Goal: Task Accomplishment & Management: Complete application form

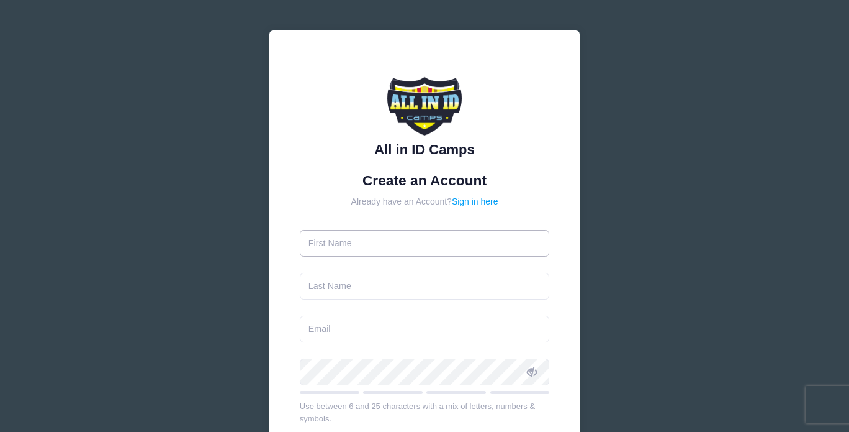
click at [377, 246] on input "text" at bounding box center [425, 243] width 250 height 27
type input "[PERSON_NAME]"
type input "[EMAIL_ADDRESS][DOMAIN_NAME]"
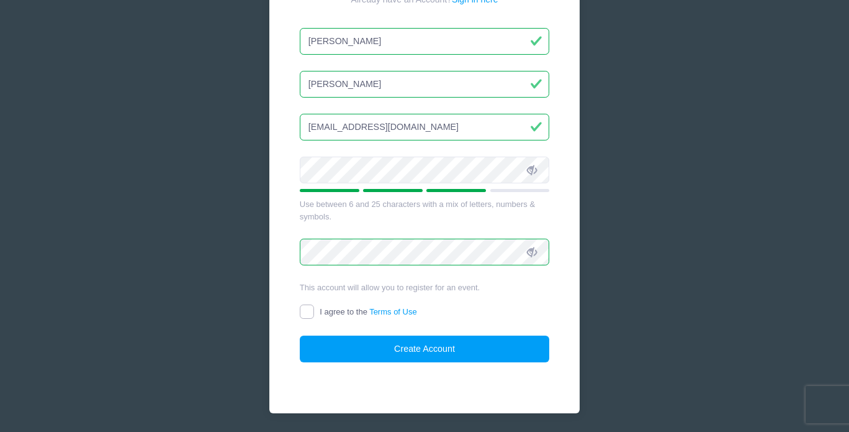
scroll to position [242, 0]
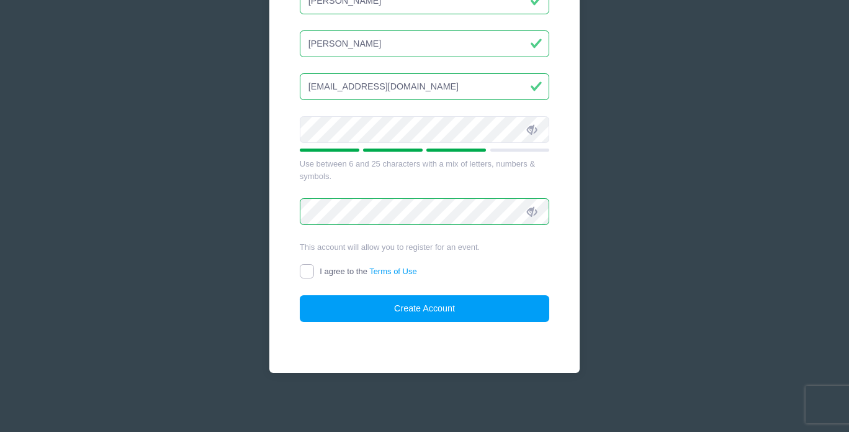
click at [305, 268] on input "I agree to the Terms of Use" at bounding box center [307, 271] width 14 height 14
checkbox input "true"
click at [447, 313] on button "Create Account" at bounding box center [425, 308] width 250 height 27
